Goal: Information Seeking & Learning: Learn about a topic

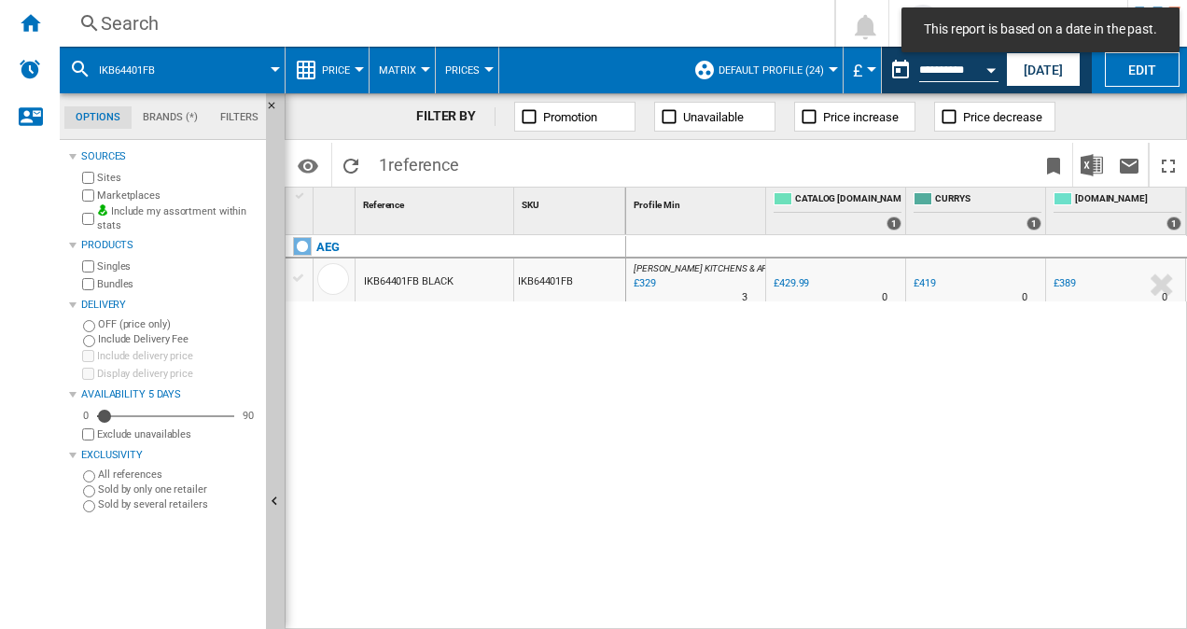
click at [267, 63] on span at bounding box center [228, 70] width 94 height 47
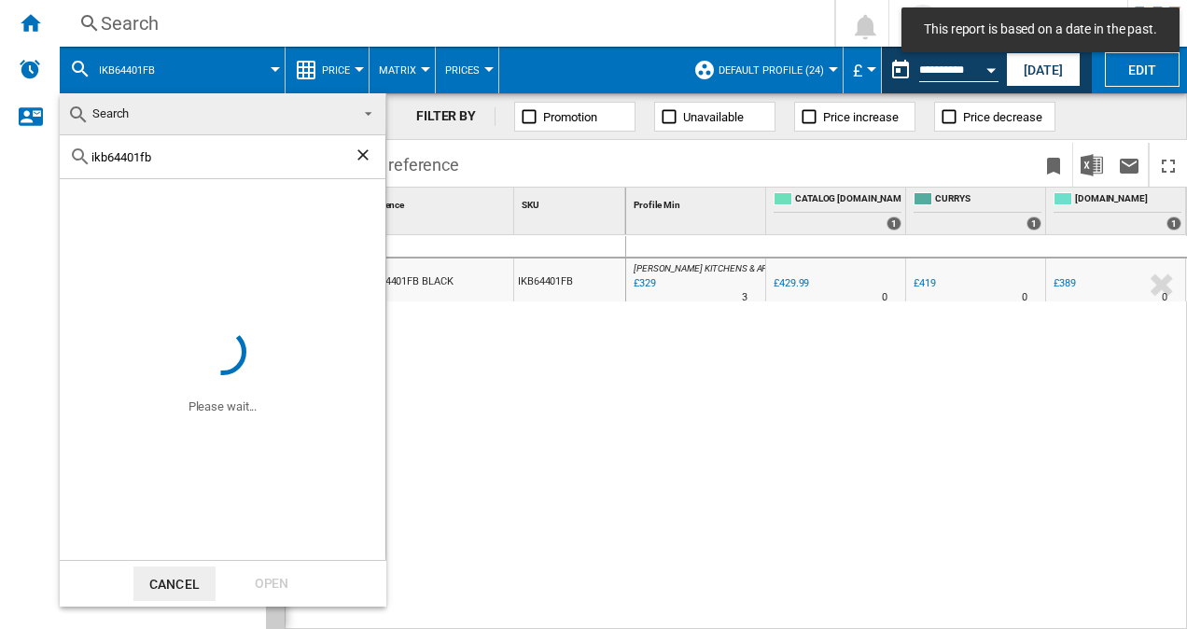
click at [361, 156] on ng-md-icon "Clear search" at bounding box center [365, 157] width 22 height 22
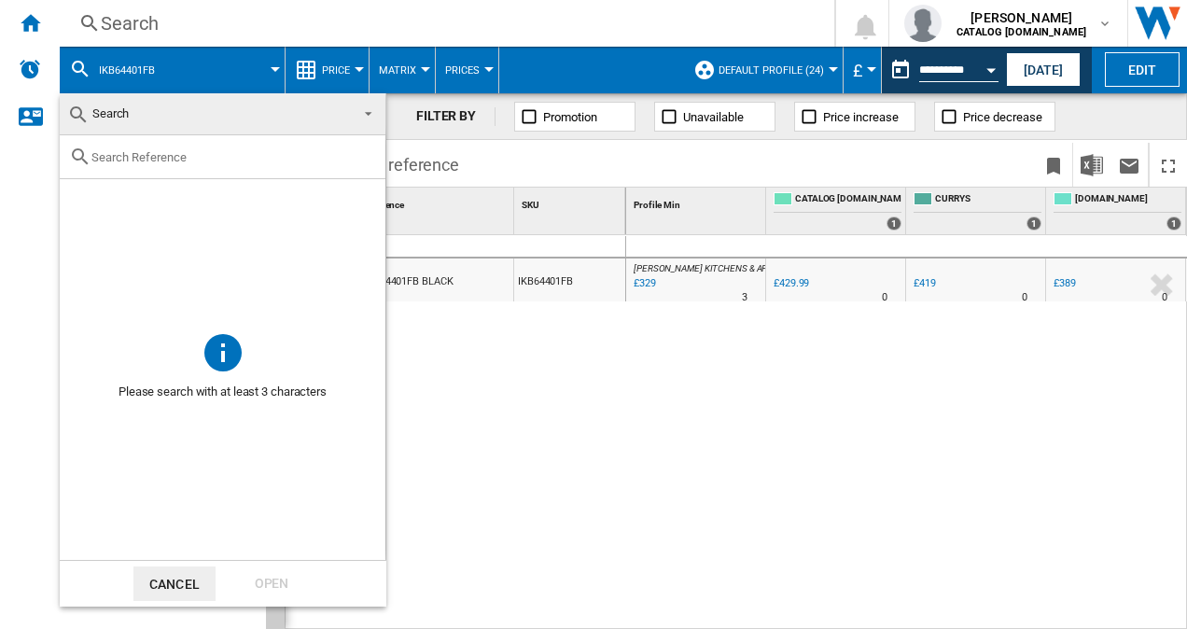
click at [249, 150] on input "text" at bounding box center [233, 157] width 285 height 14
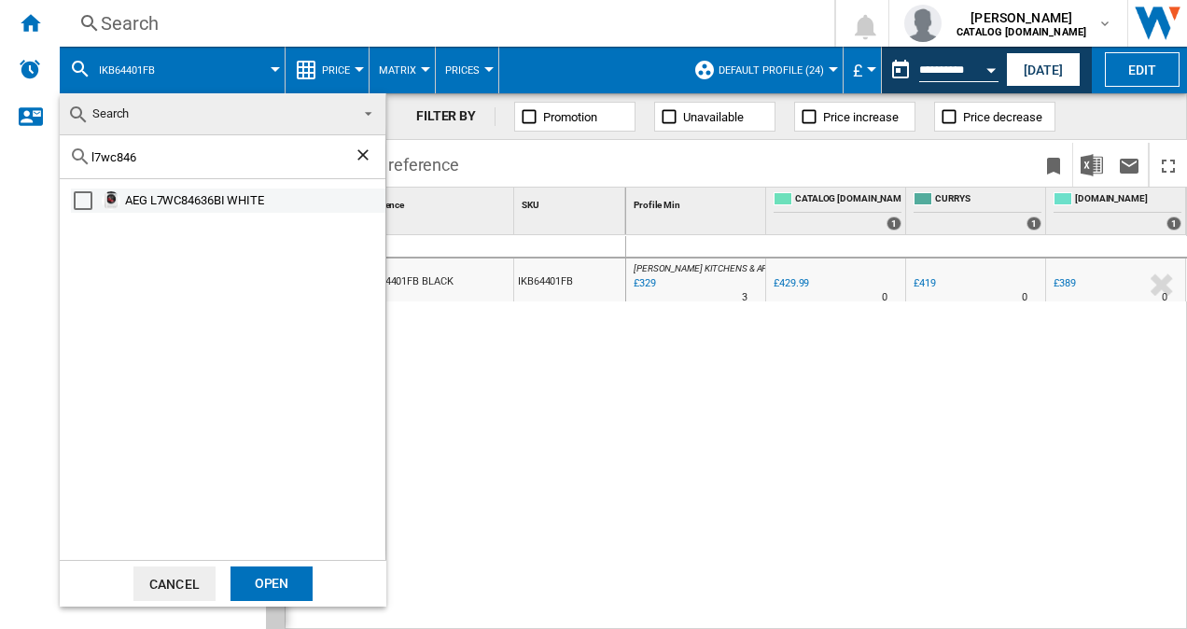
type input "l7wc846"
click at [210, 194] on div "AEG L7WC84636BI WHITE" at bounding box center [253, 200] width 257 height 19
click at [274, 577] on div "Open" at bounding box center [271, 583] width 82 height 35
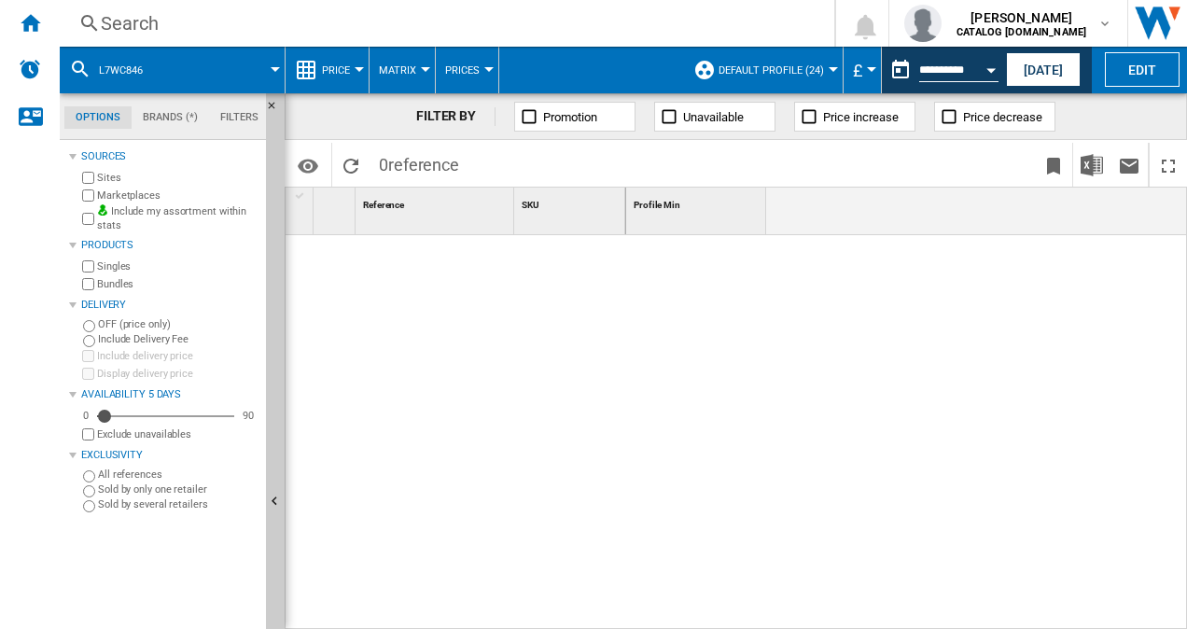
click at [174, 58] on span at bounding box center [222, 70] width 106 height 47
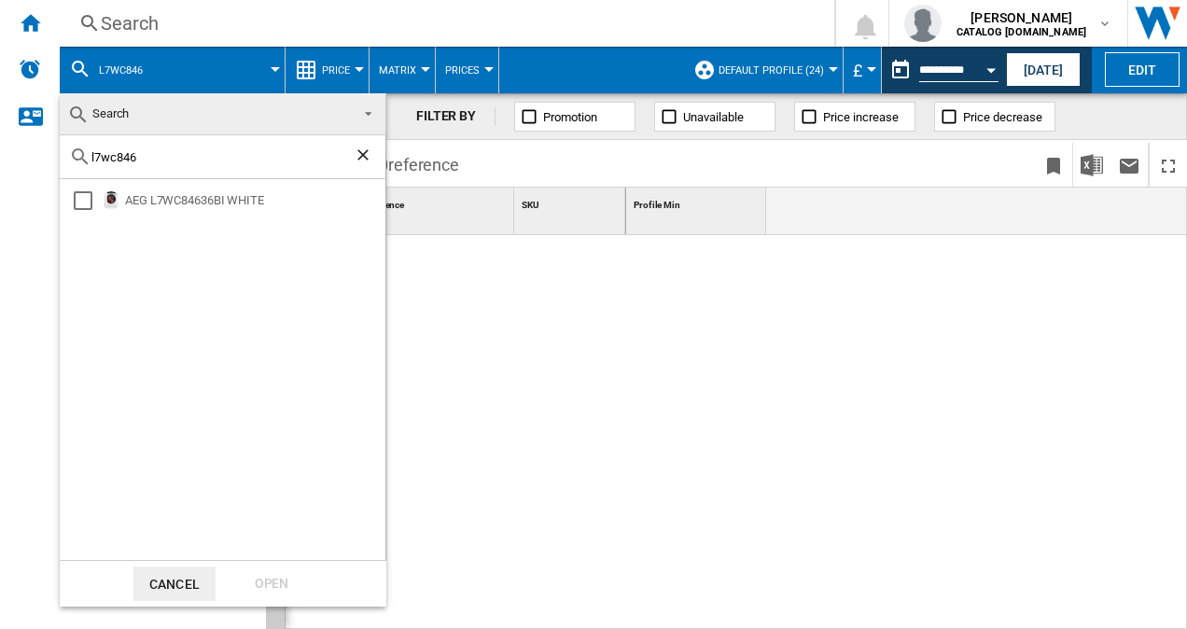
click at [66, 206] on div "AEG L7WC84636BI WHITE" at bounding box center [223, 369] width 326 height 381
click at [76, 200] on div "Select" at bounding box center [83, 200] width 19 height 19
click at [267, 591] on div "Open" at bounding box center [271, 583] width 82 height 35
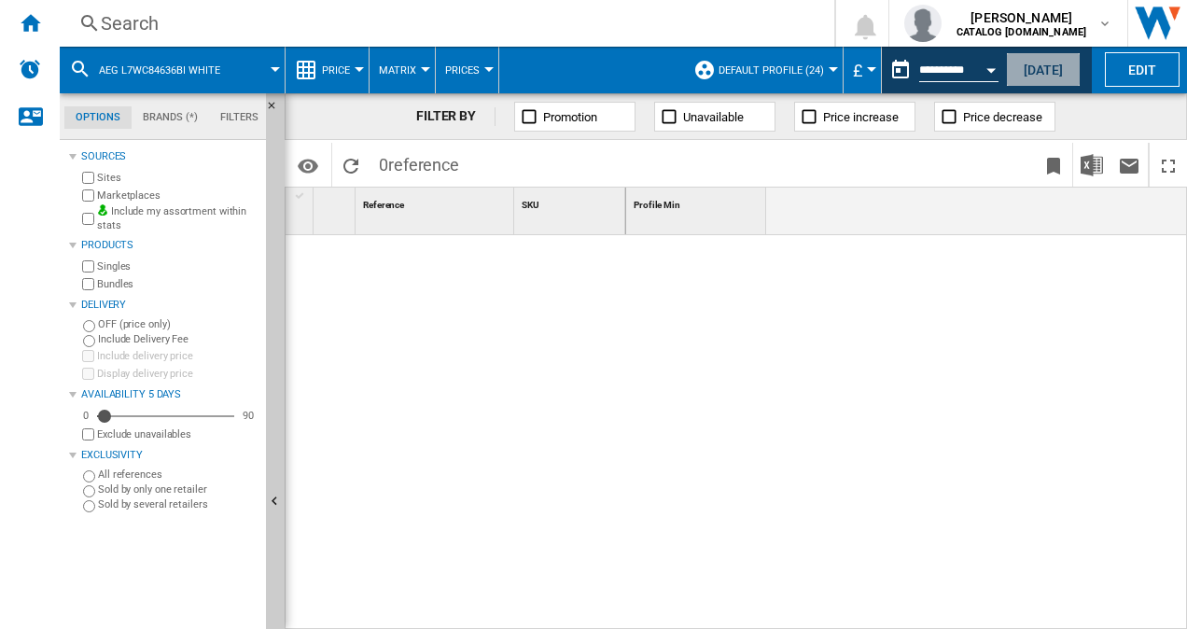
click at [1057, 68] on button "[DATE]" at bounding box center [1043, 69] width 75 height 35
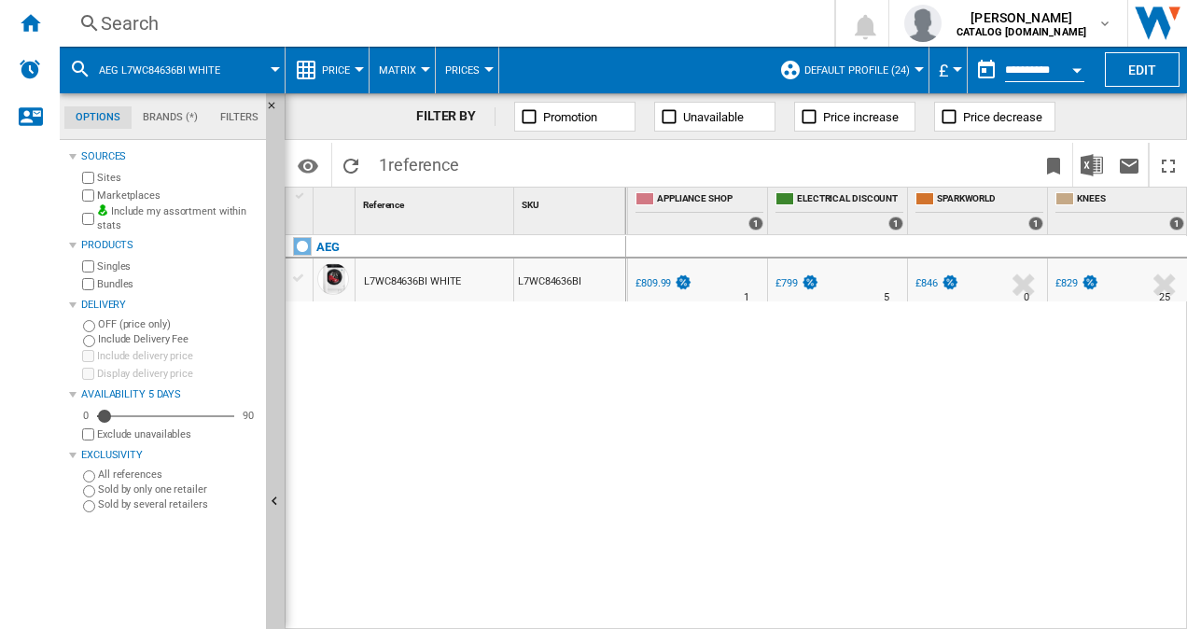
click at [160, 65] on span "AEG L7WC84636BI WHITE" at bounding box center [159, 70] width 121 height 12
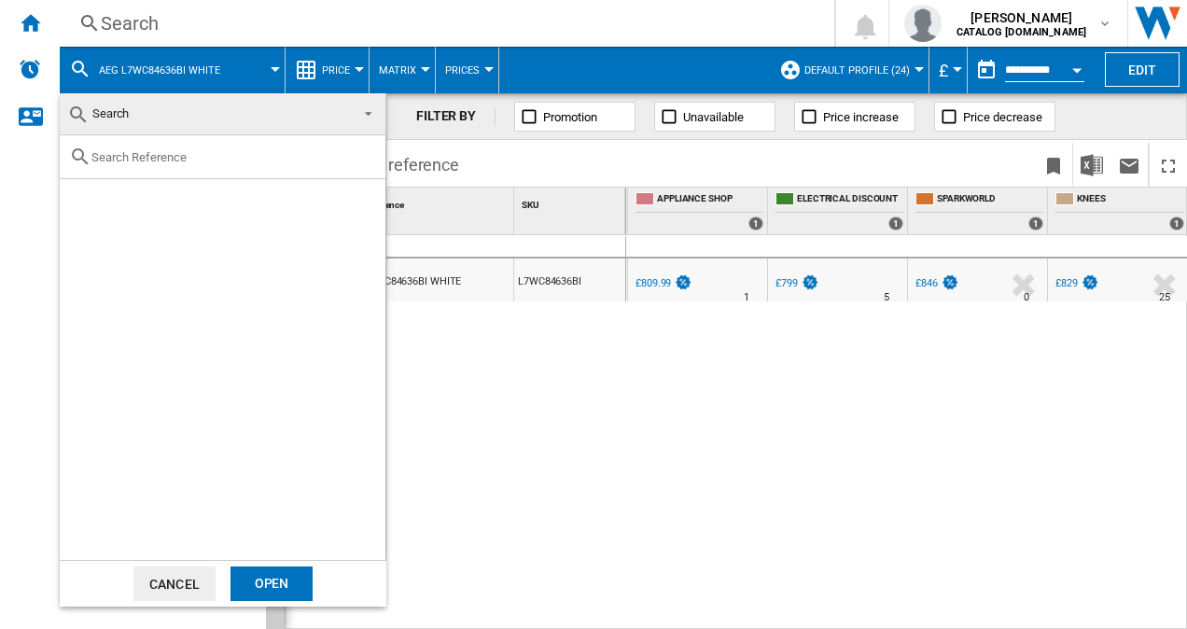
click at [424, 379] on md-backdrop at bounding box center [593, 314] width 1187 height 629
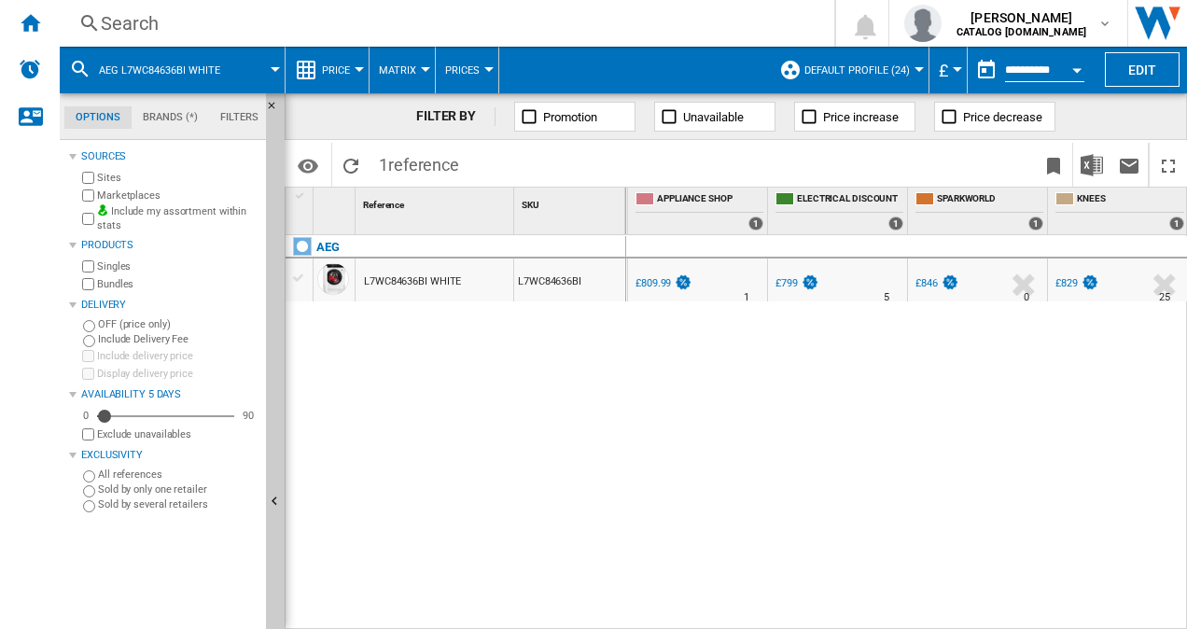
click at [420, 289] on div "L7WC84636BI WHITE" at bounding box center [412, 281] width 97 height 43
